Goal: Navigation & Orientation: Find specific page/section

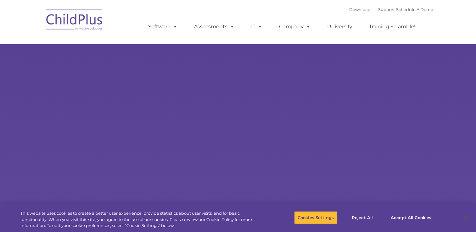
select select "MEDIUM"
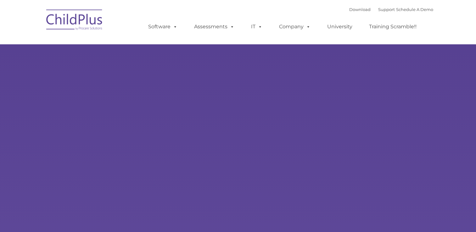
type input ""
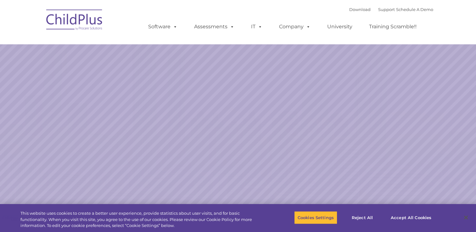
select select "MEDIUM"
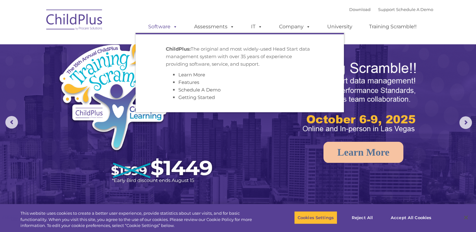
click at [175, 28] on span at bounding box center [173, 27] width 7 height 6
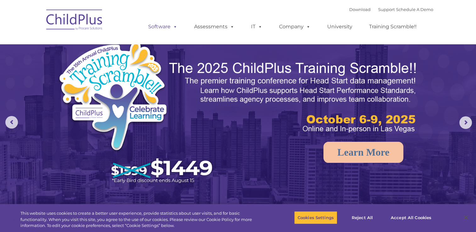
click at [175, 28] on span at bounding box center [173, 27] width 7 height 6
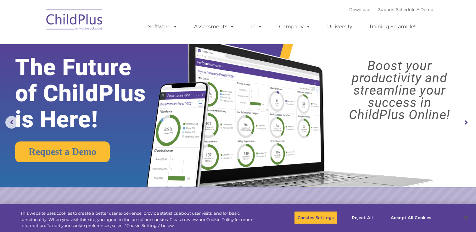
click at [454, 7] on nav "Download Support | Schedule A Demo  MENU MENU Software ChildPlus: The original…" at bounding box center [238, 22] width 476 height 44
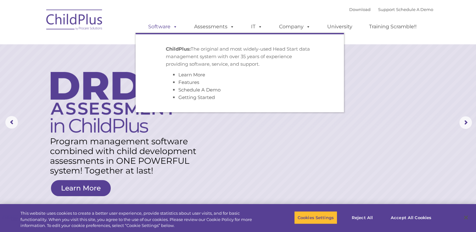
click at [168, 29] on link "Software" at bounding box center [163, 26] width 42 height 13
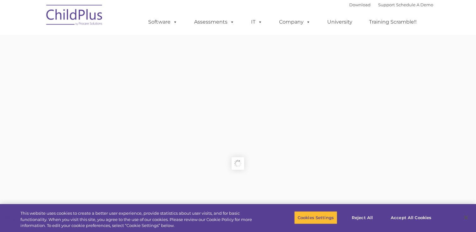
type input ""
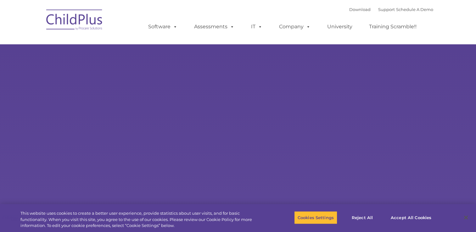
select select "MEDIUM"
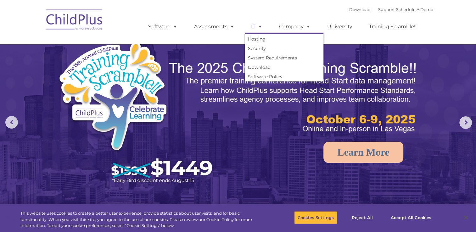
click at [258, 25] on span at bounding box center [258, 27] width 7 height 6
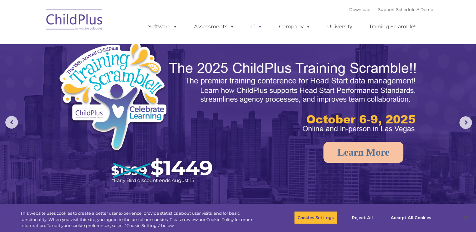
click at [258, 25] on span at bounding box center [258, 27] width 7 height 6
click at [353, 12] on link "Download" at bounding box center [359, 9] width 21 height 5
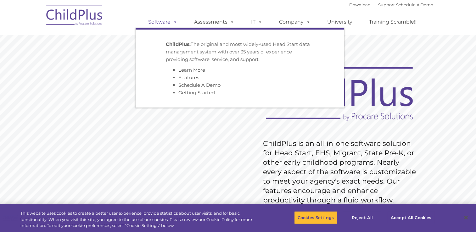
click at [175, 22] on span at bounding box center [173, 22] width 7 height 6
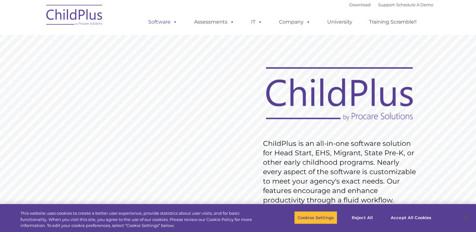
click at [174, 22] on span at bounding box center [173, 22] width 7 height 6
click at [357, 7] on link "Download" at bounding box center [359, 4] width 21 height 5
